Goal: Navigation & Orientation: Find specific page/section

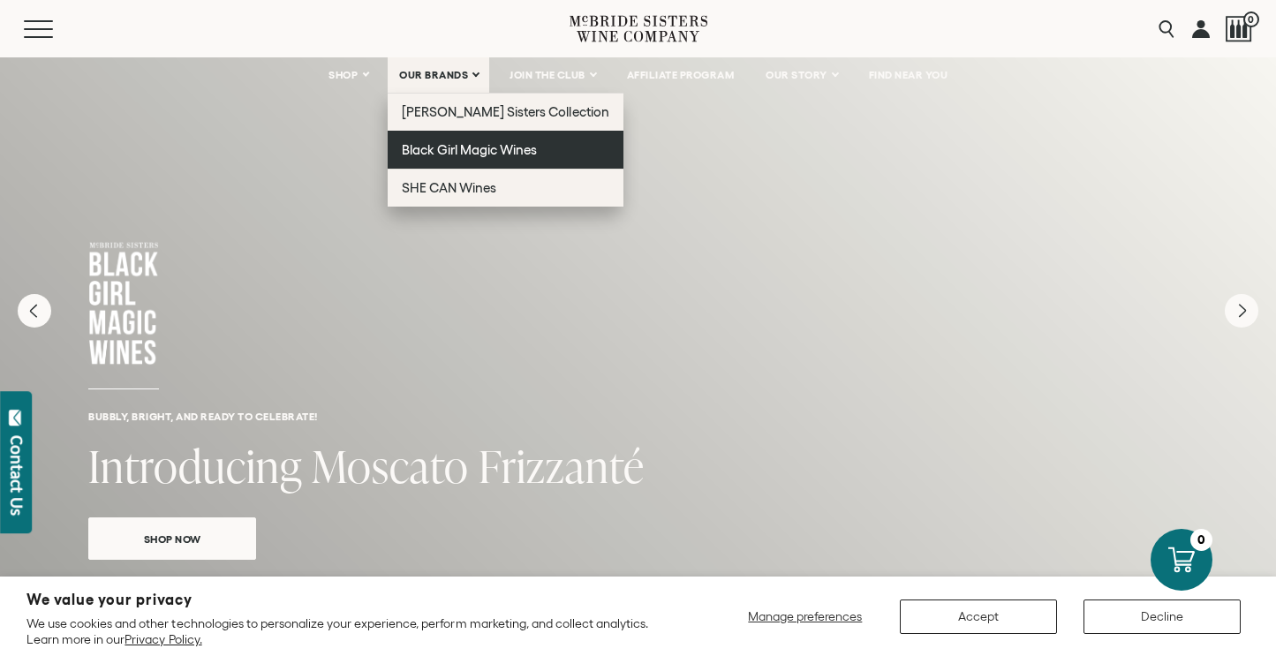
click at [413, 158] on link "Black Girl Magic Wines" at bounding box center [506, 150] width 236 height 38
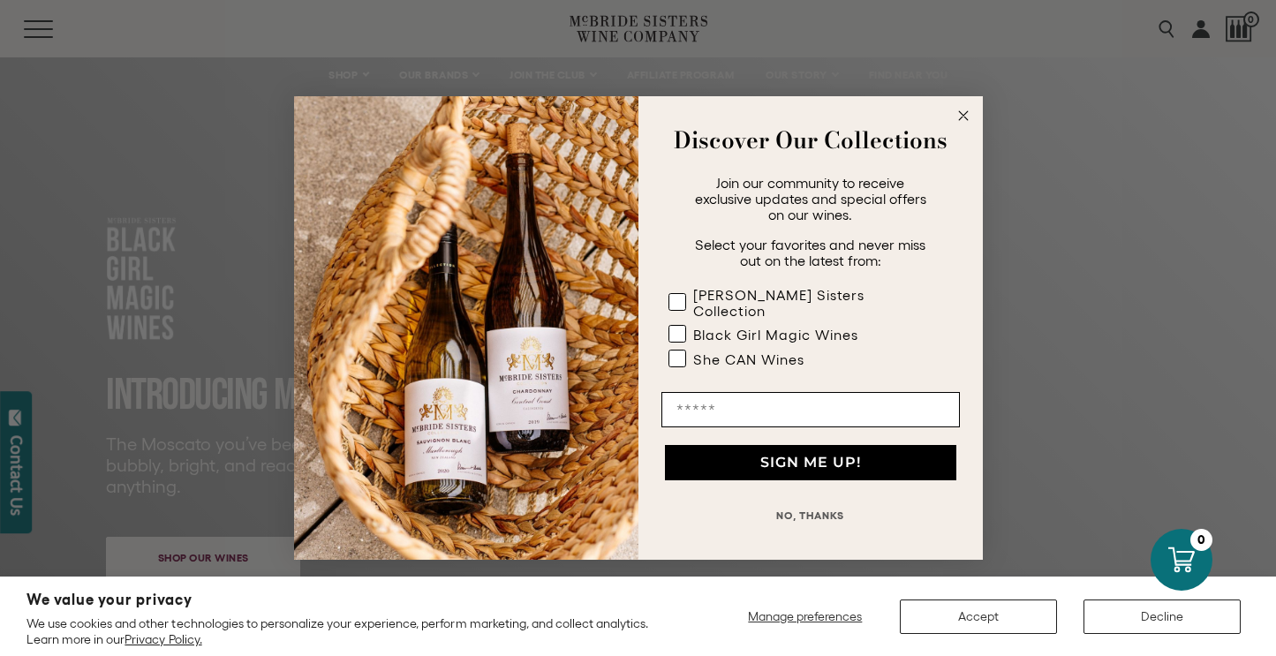
click at [961, 120] on icon "Close dialog" at bounding box center [963, 115] width 9 height 9
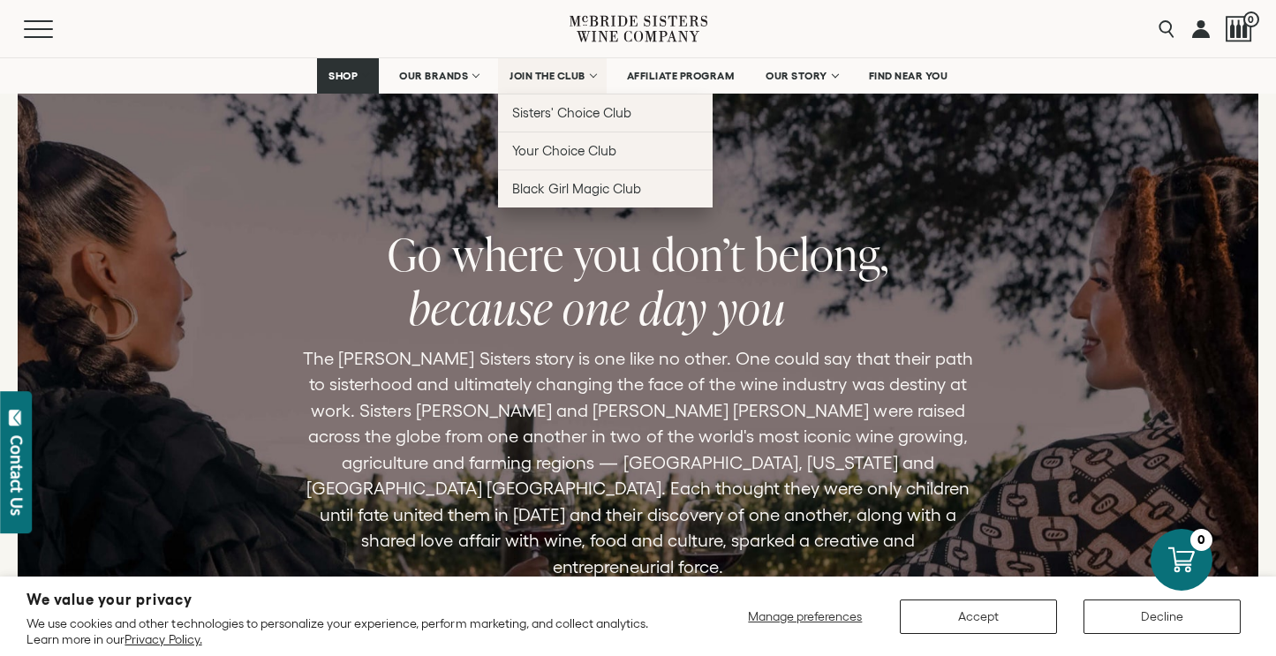
scroll to position [3714, 0]
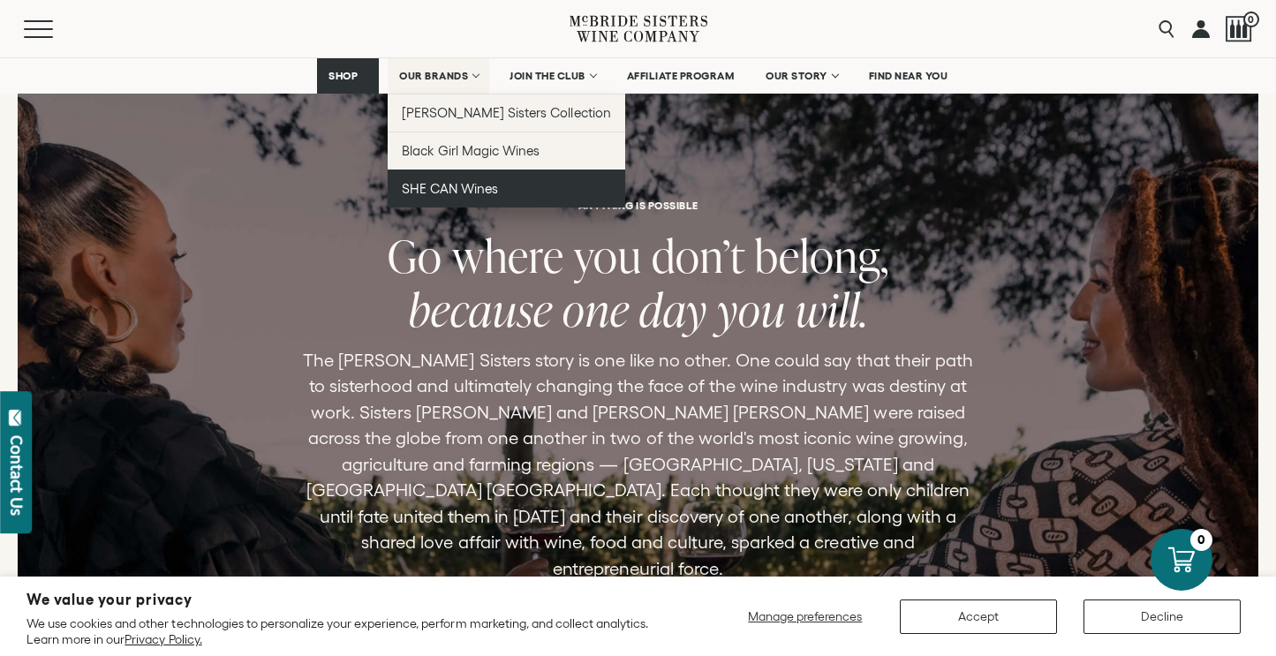
click at [458, 197] on link "SHE CAN Wines" at bounding box center [507, 189] width 238 height 38
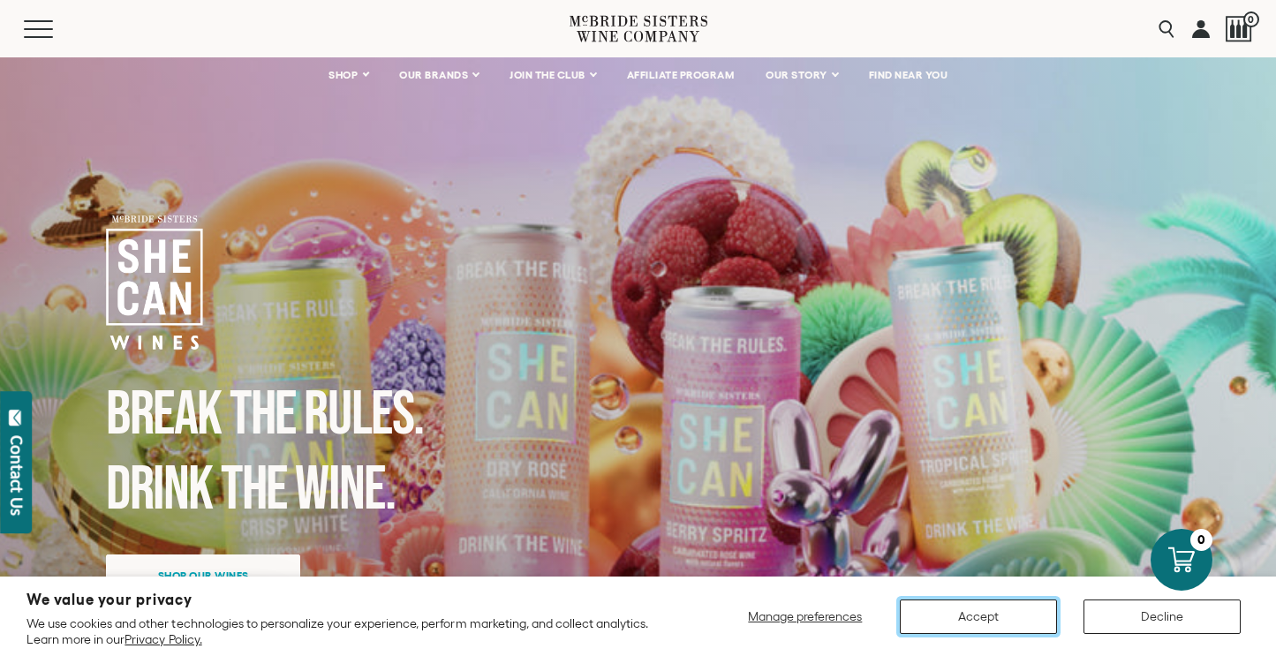
click at [975, 618] on button "Accept" at bounding box center [978, 617] width 157 height 34
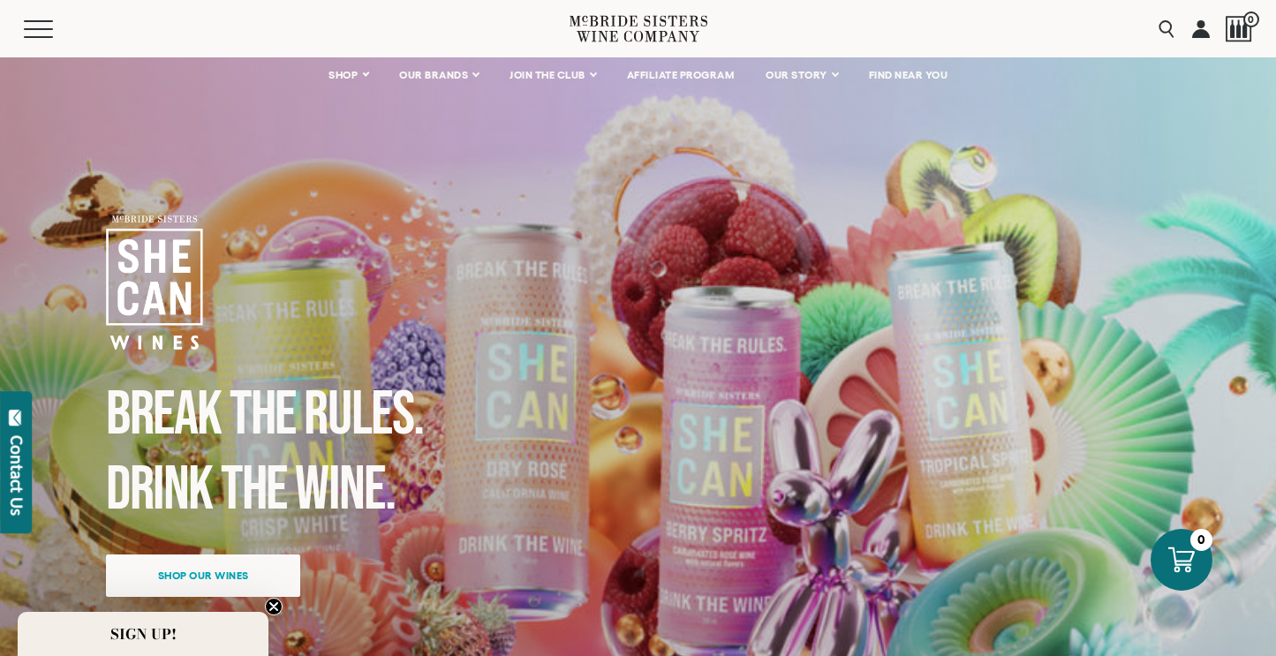
click at [975, 618] on div "Break the Rules. Drink the Wine. Shop our wines" at bounding box center [638, 476] width 1064 height 523
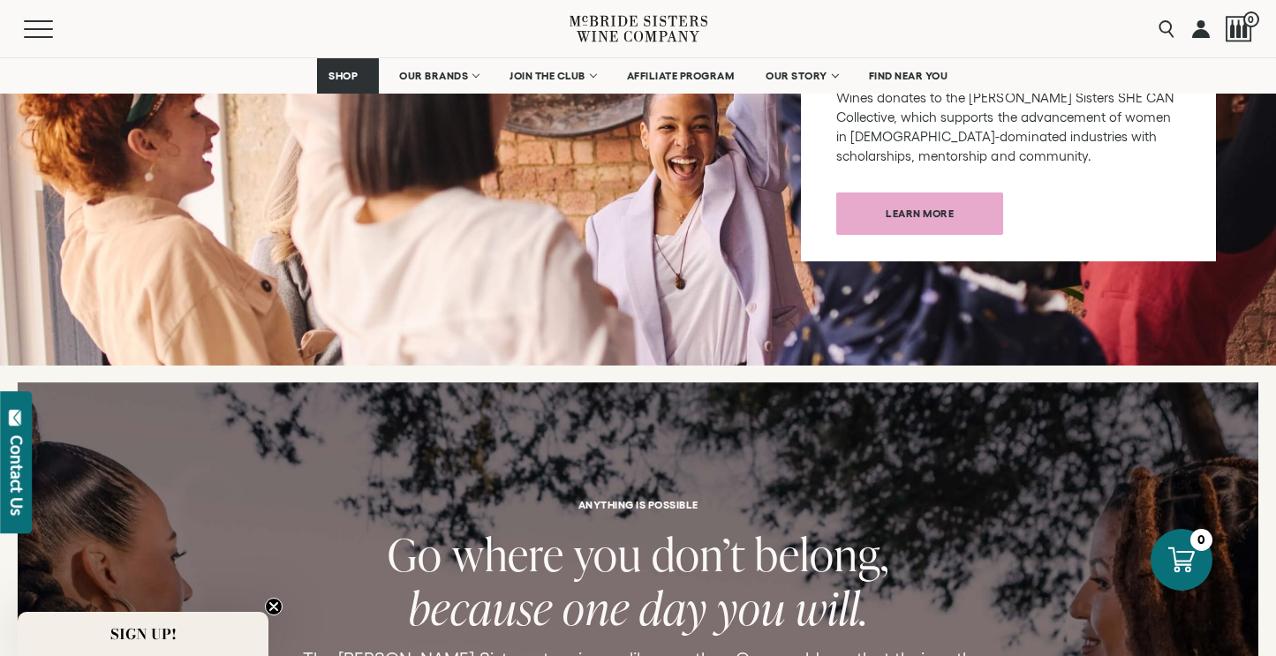
scroll to position [2228, 0]
